Goal: Information Seeking & Learning: Learn about a topic

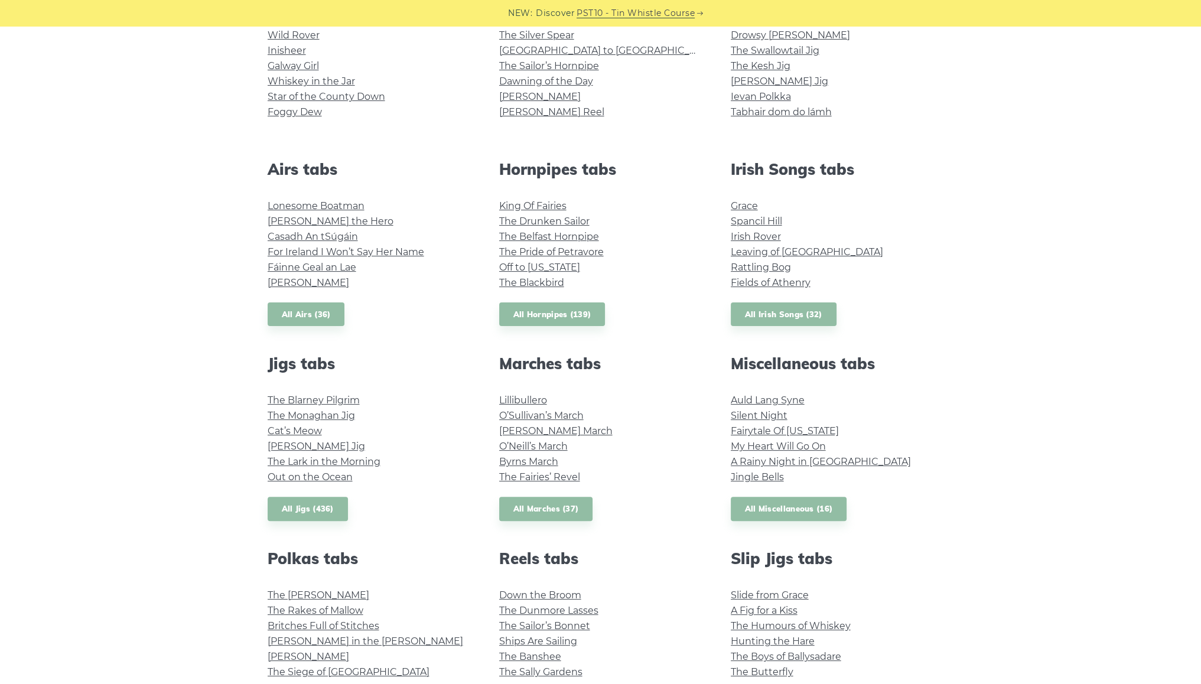
scroll to position [354, 0]
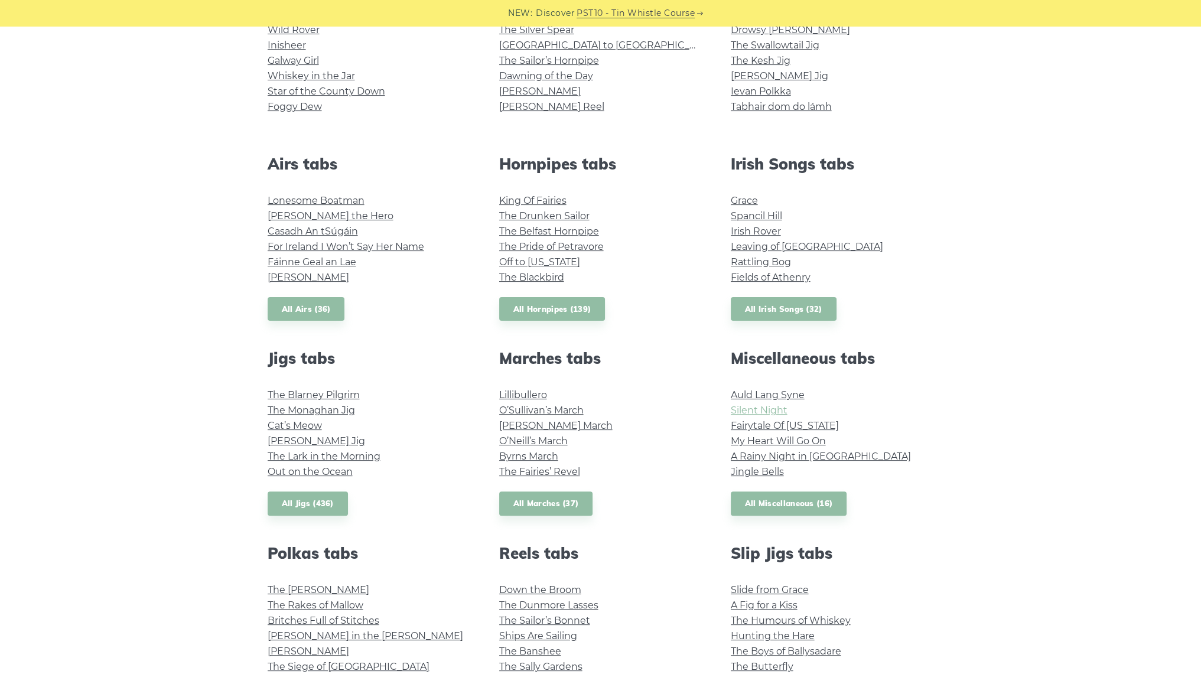
click at [773, 412] on link "Silent Night" at bounding box center [759, 410] width 57 height 11
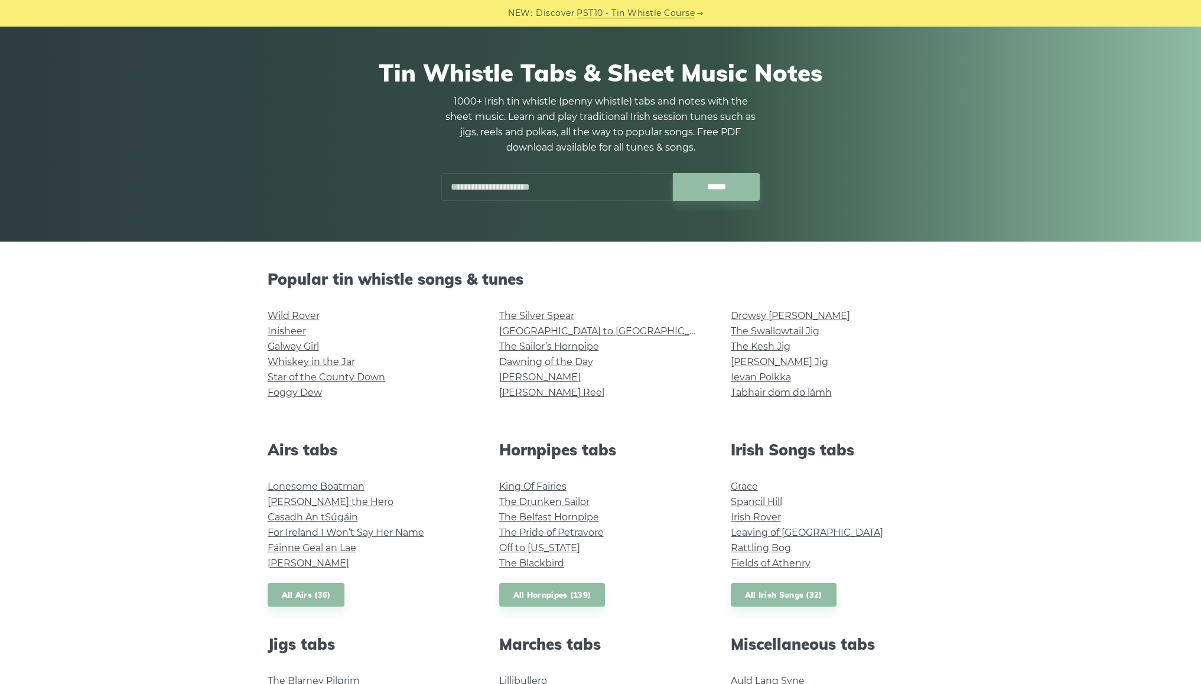
scroll to position [59, 0]
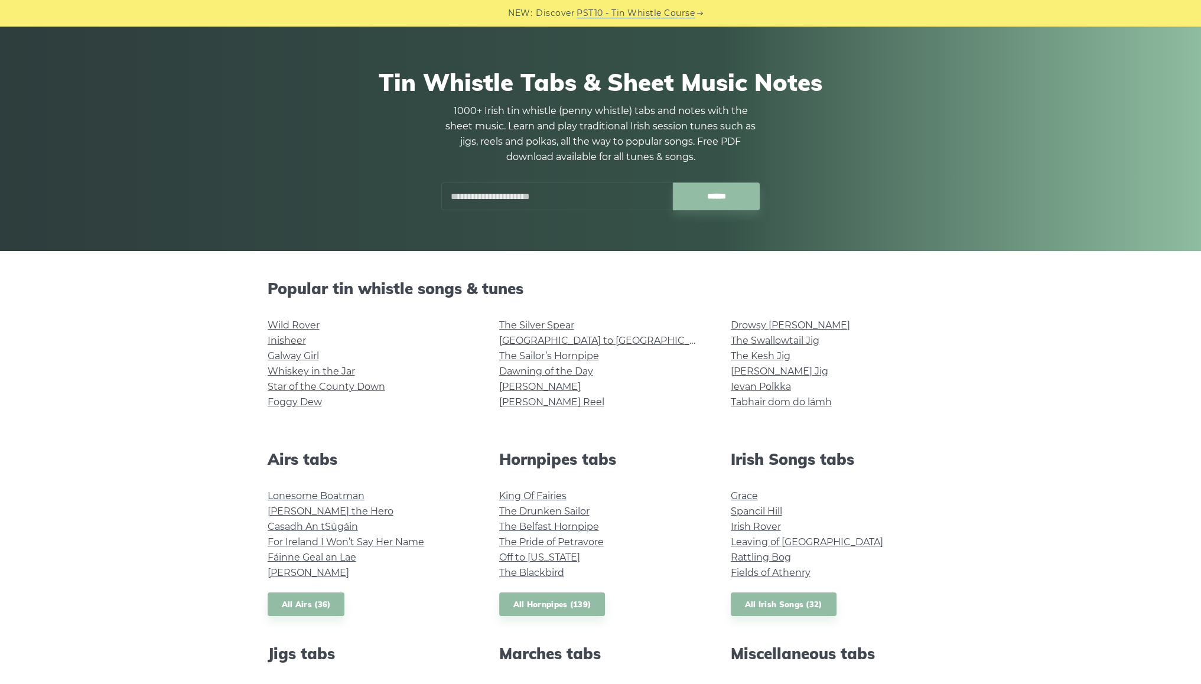
click at [595, 196] on input "text" at bounding box center [557, 196] width 232 height 28
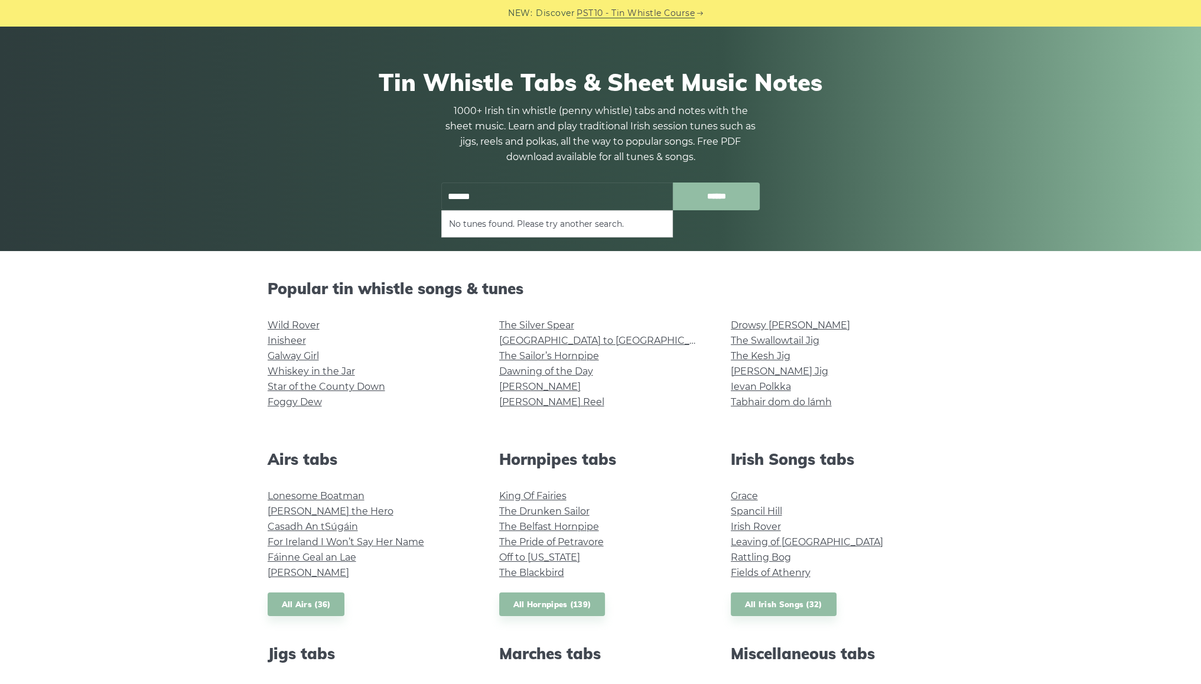
type input "******"
click at [697, 201] on input "******" at bounding box center [716, 196] width 87 height 28
click at [935, 308] on div "Popular tin whistle songs & tunes Wild Rover Inisheer Galway Girl Whiskey in th…" at bounding box center [600, 350] width 695 height 142
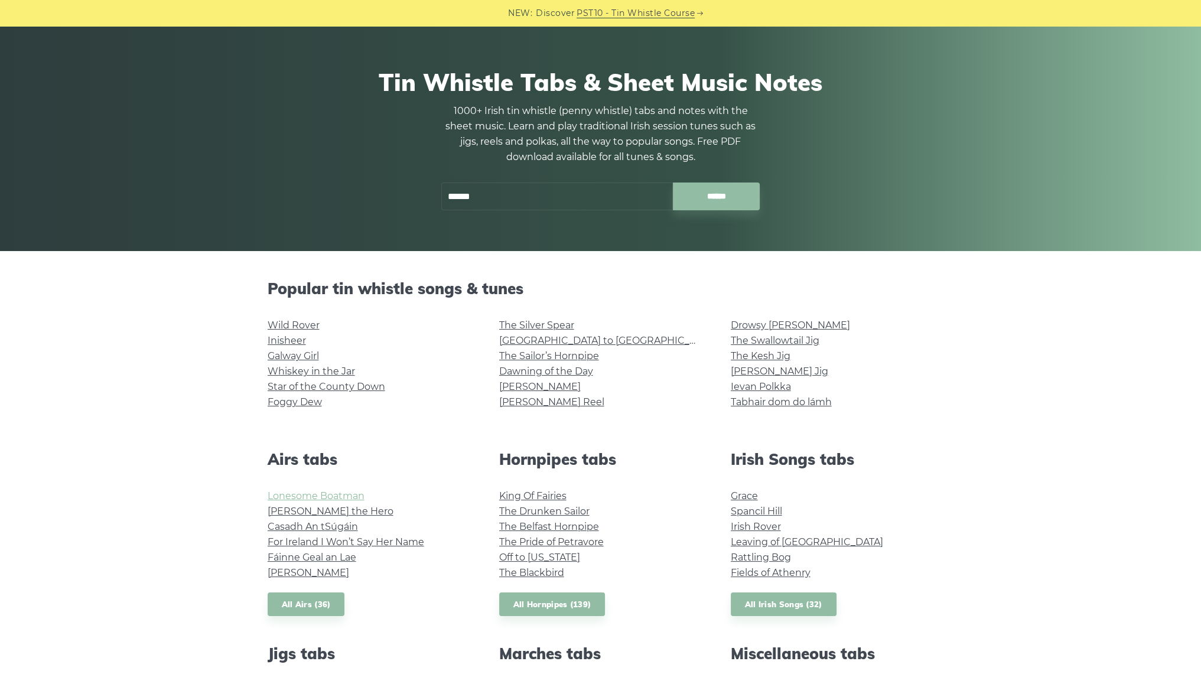
click at [286, 497] on link "Lonesome Boatman" at bounding box center [316, 495] width 97 height 11
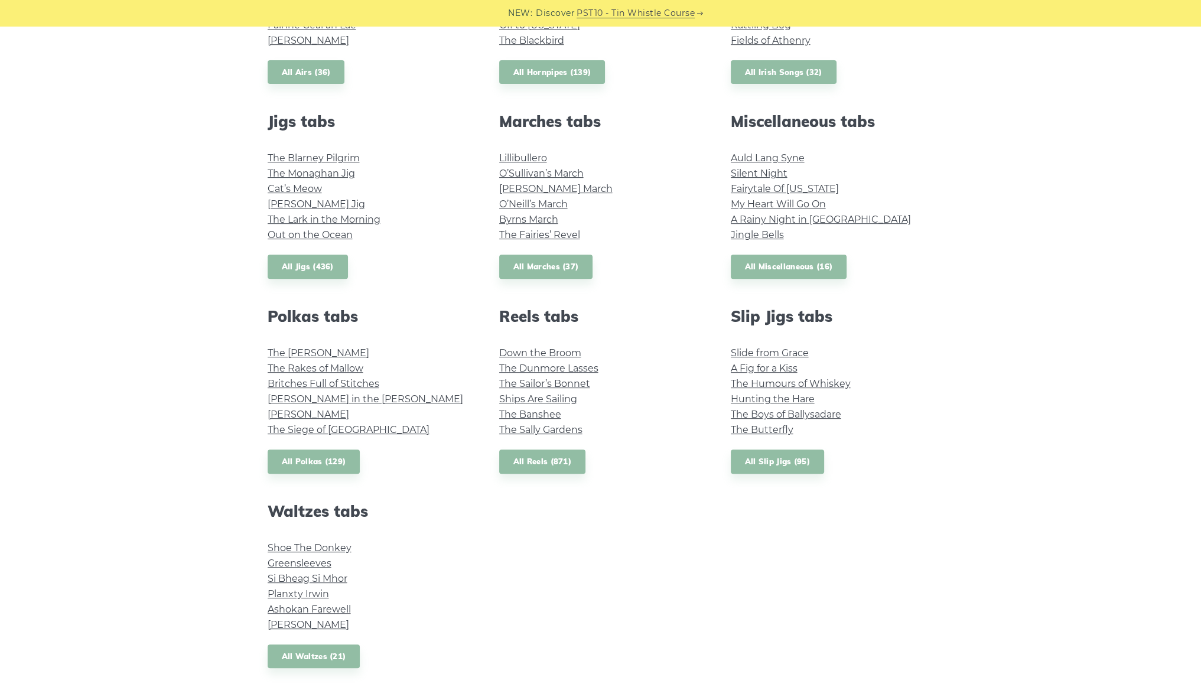
scroll to position [591, 0]
click at [829, 269] on link "All Miscellaneous (16)" at bounding box center [789, 267] width 116 height 24
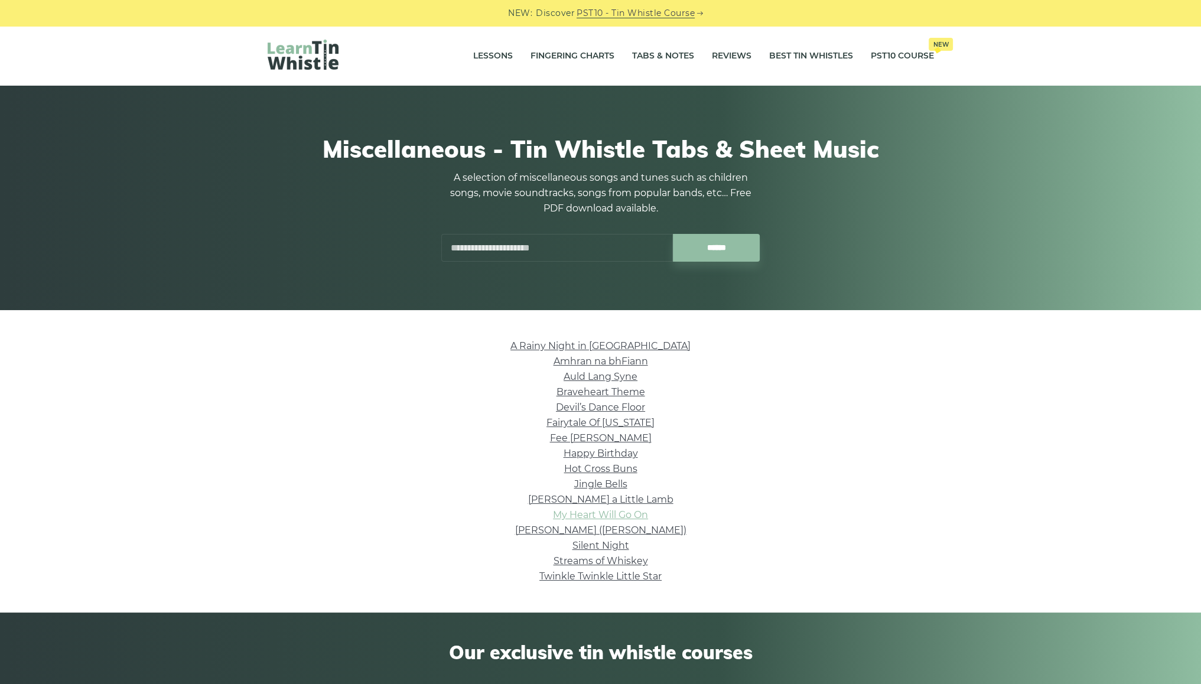
click at [600, 515] on link "My Heart Will Go On" at bounding box center [600, 514] width 95 height 11
